Goal: Navigation & Orientation: Find specific page/section

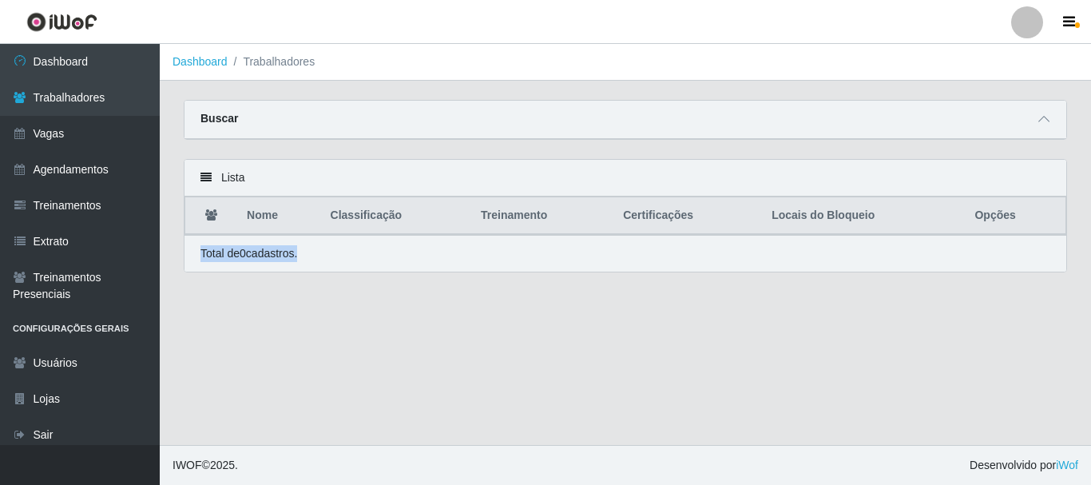
scroll to position [8, 0]
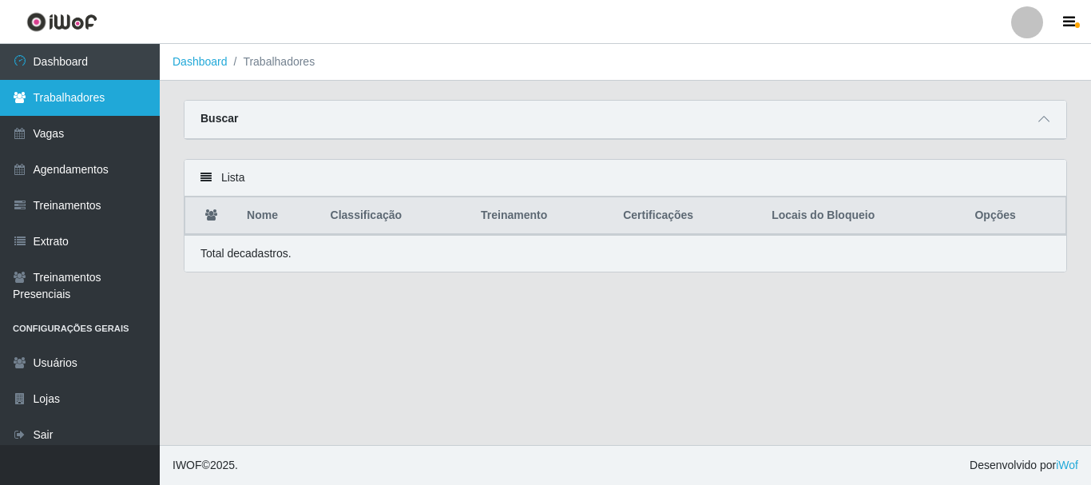
click at [69, 102] on link "Trabalhadores" at bounding box center [80, 98] width 160 height 36
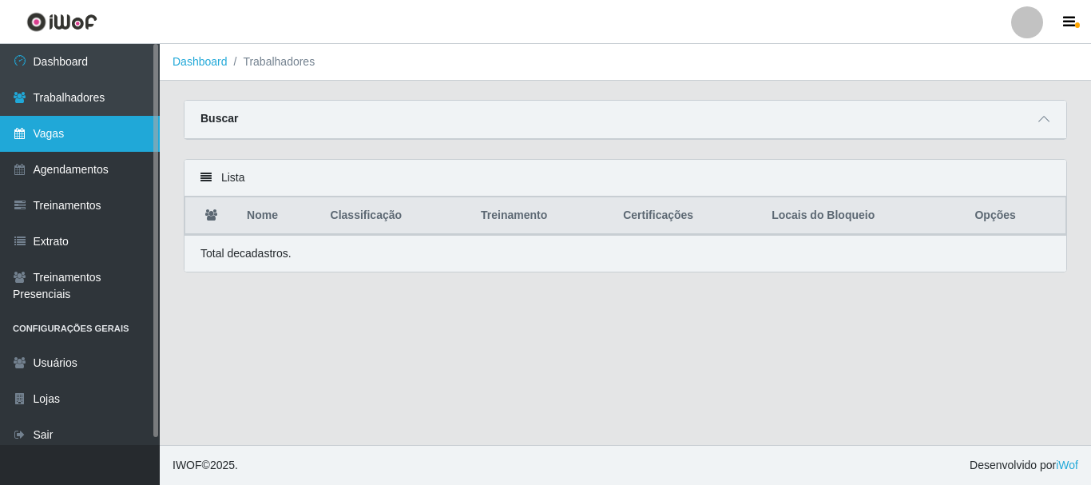
click at [65, 118] on link "Vagas" at bounding box center [80, 134] width 160 height 36
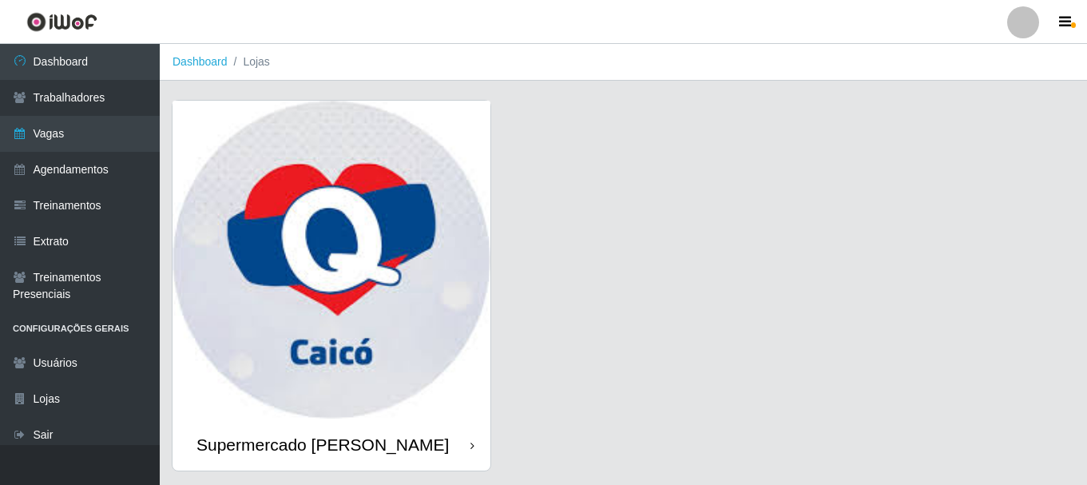
click at [300, 243] on img at bounding box center [331, 260] width 318 height 318
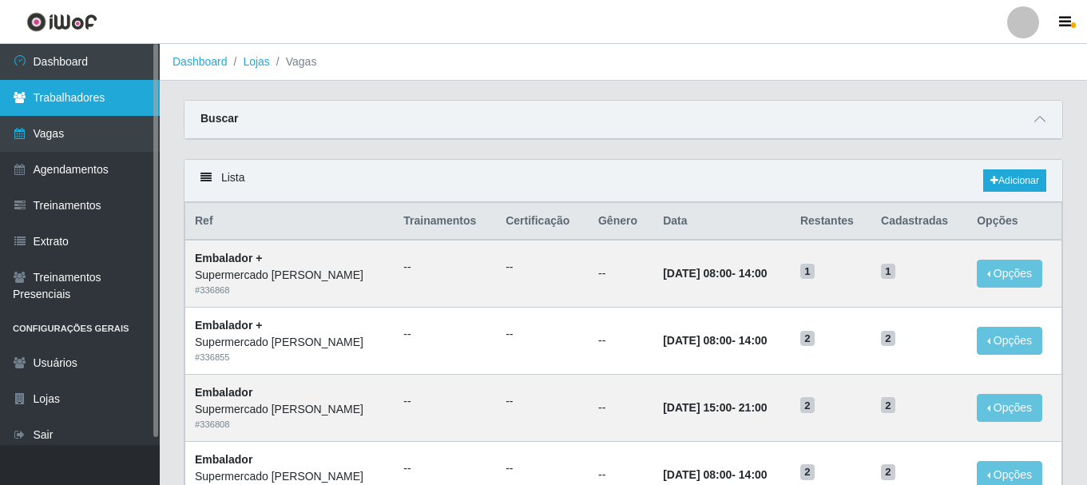
click at [72, 109] on link "Trabalhadores" at bounding box center [80, 98] width 160 height 36
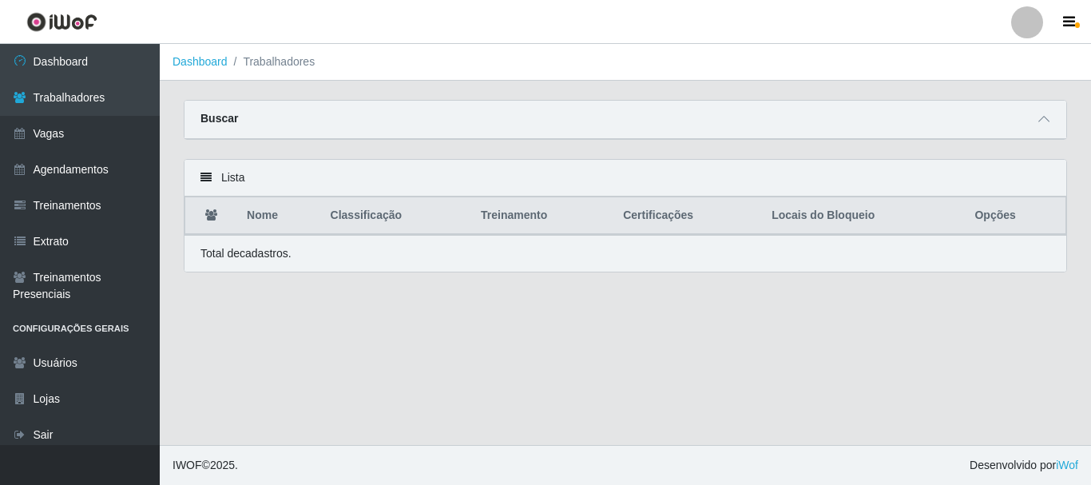
click at [248, 253] on p "Total de cadastros." at bounding box center [245, 253] width 91 height 17
click at [204, 179] on icon at bounding box center [205, 177] width 11 height 11
